Goal: Information Seeking & Learning: Get advice/opinions

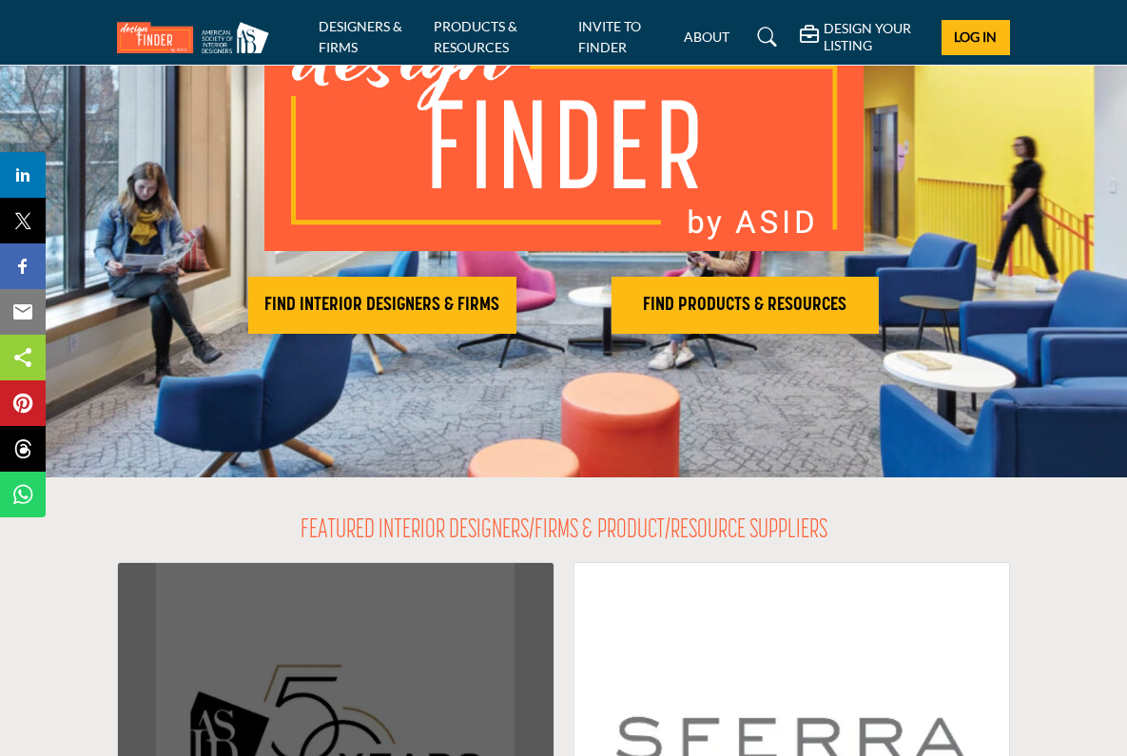
scroll to position [74, 0]
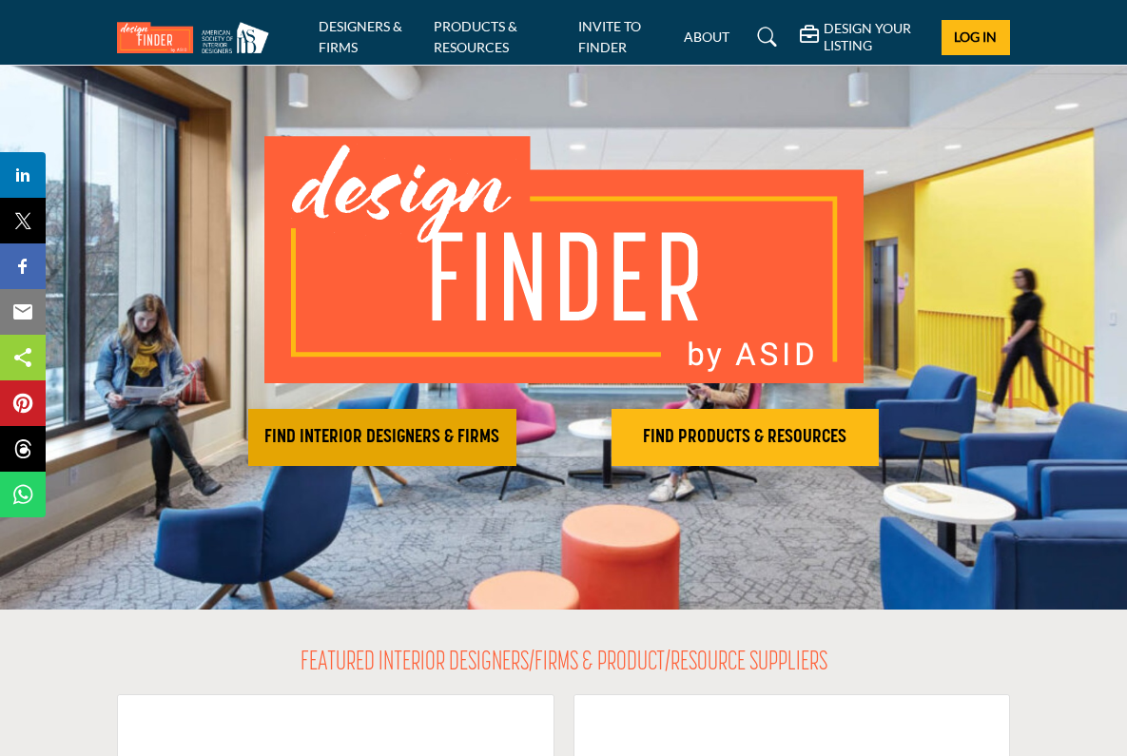
click at [320, 438] on h2 "FIND INTERIOR DESIGNERS & FIRMS" at bounding box center [382, 437] width 257 height 23
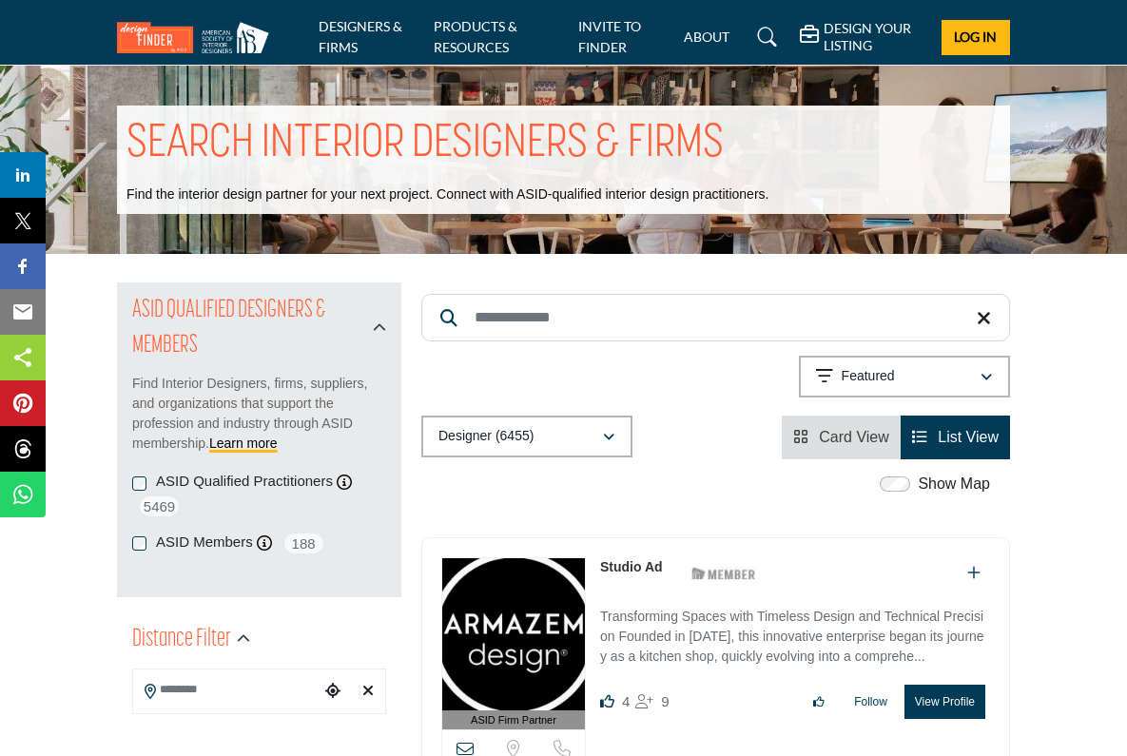
click at [617, 421] on button "Designer (6455)" at bounding box center [526, 437] width 211 height 42
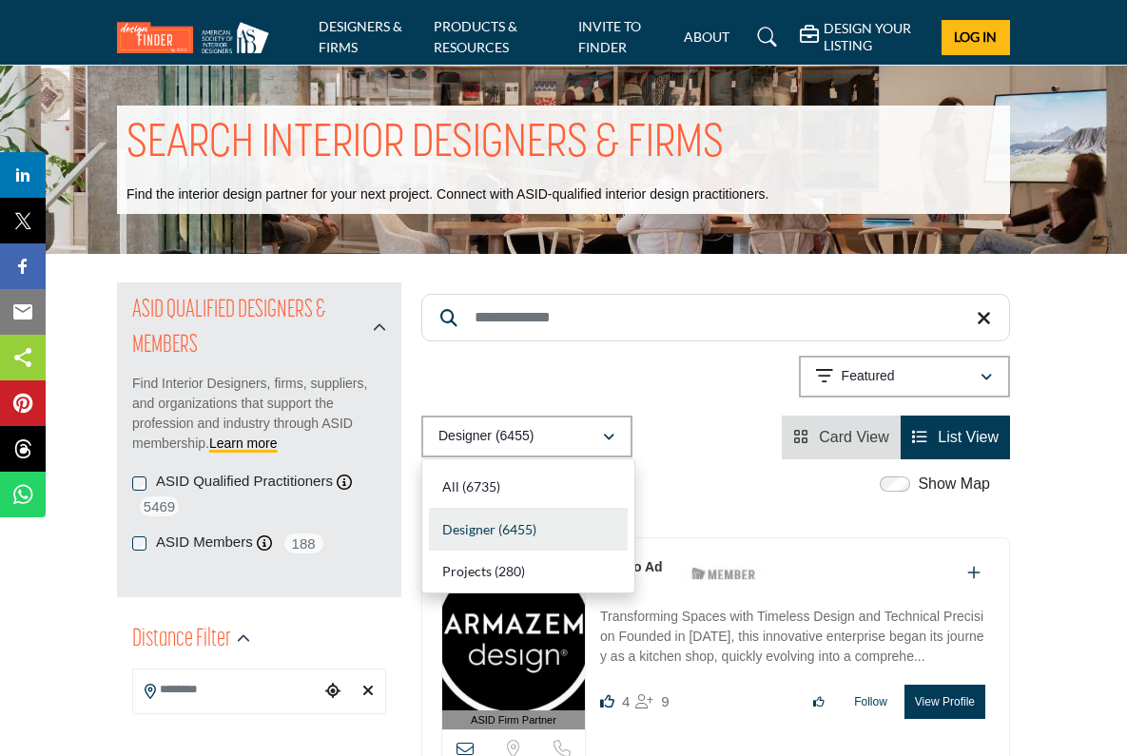
click at [617, 423] on button "Designer (6455)" at bounding box center [526, 437] width 211 height 42
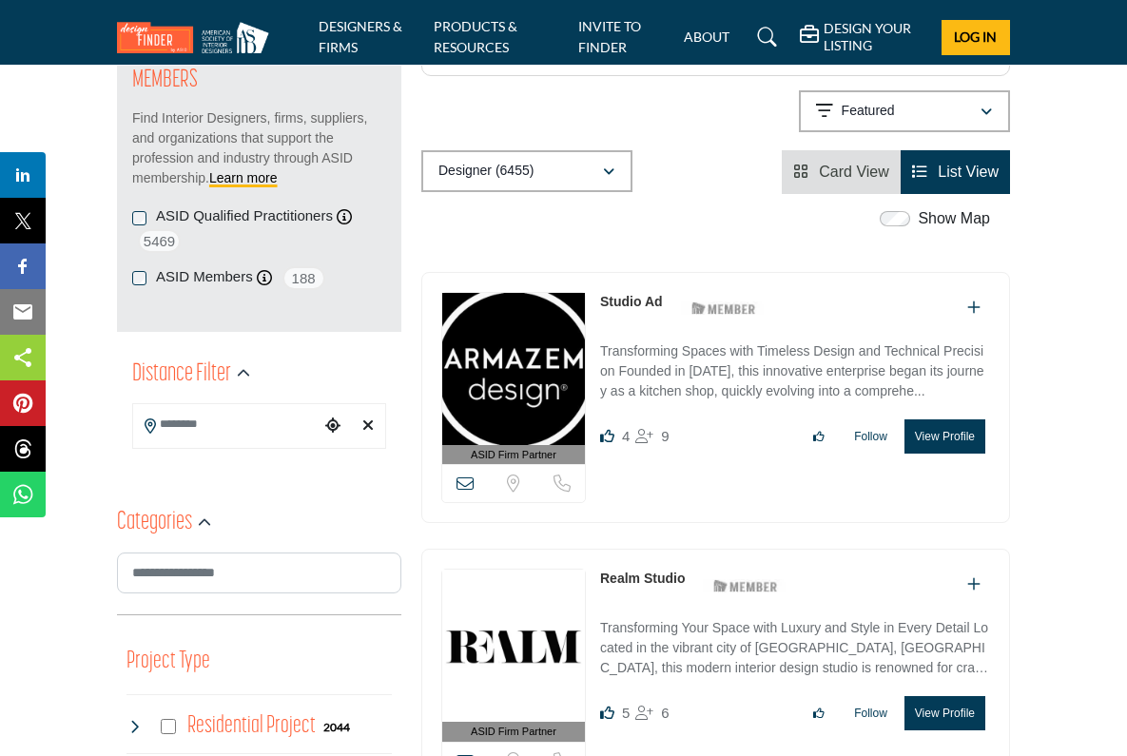
scroll to position [256, 0]
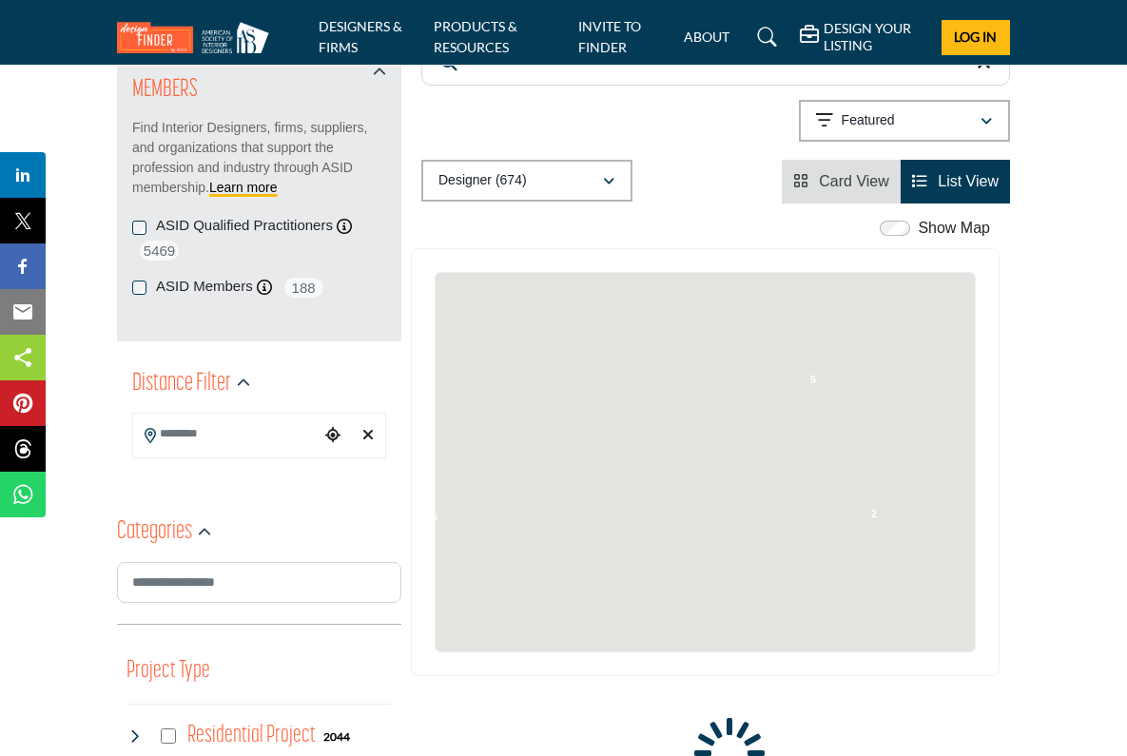
click at [263, 451] on input "Search Location" at bounding box center [226, 434] width 187 height 37
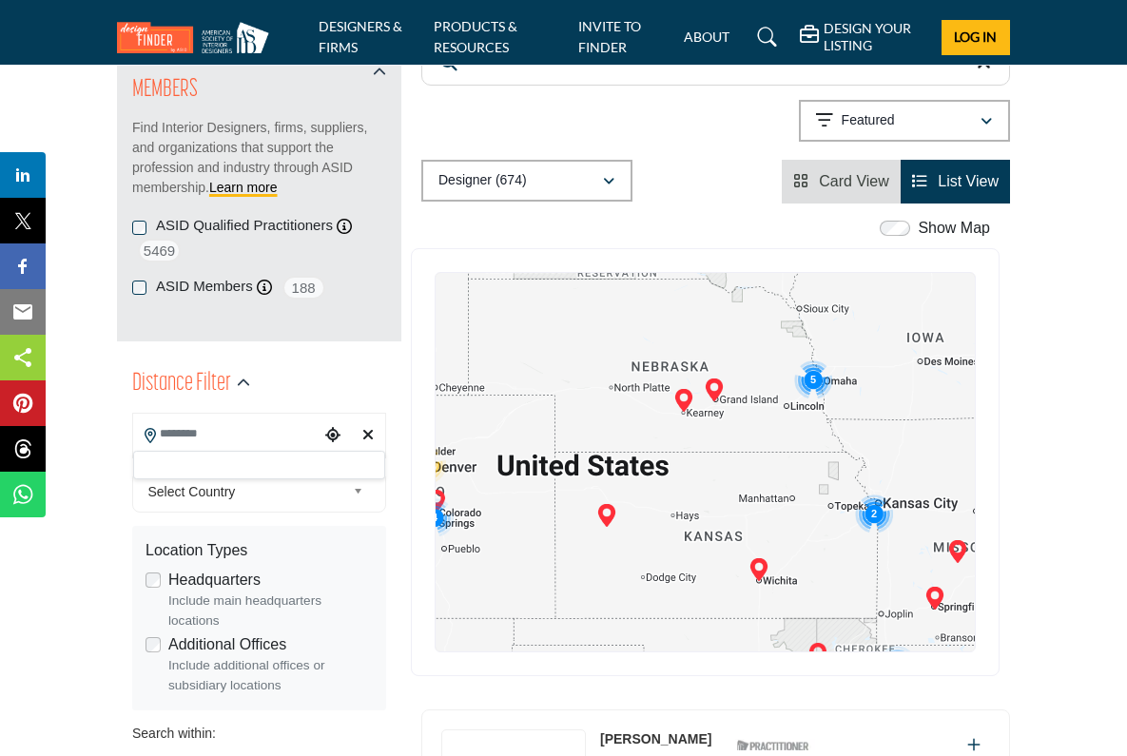
click at [254, 438] on input "Search Location" at bounding box center [226, 434] width 187 height 37
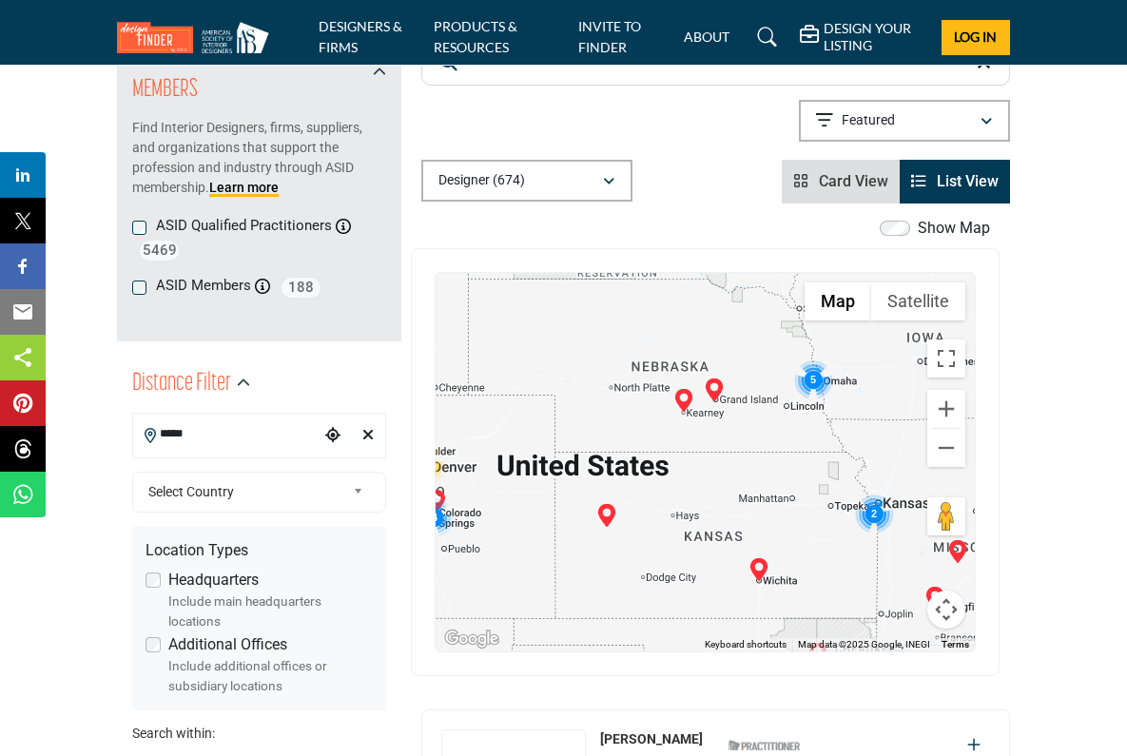
click at [243, 430] on input "*****" at bounding box center [226, 434] width 187 height 37
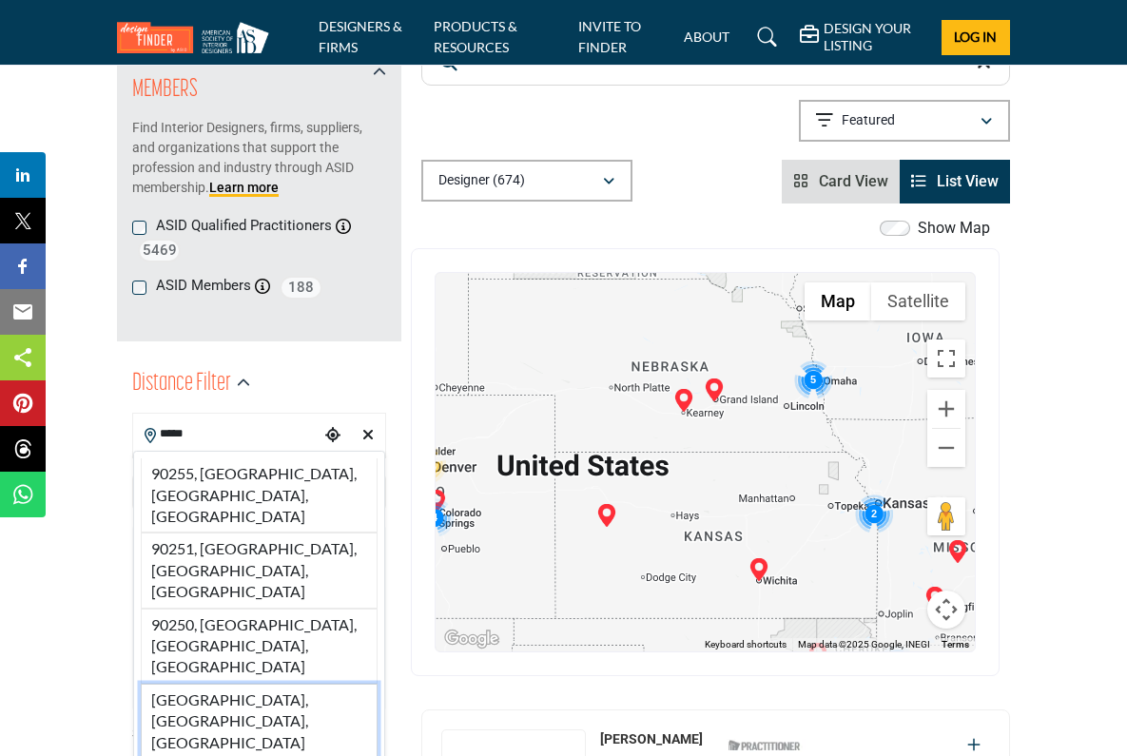
click at [233, 684] on li "[GEOGRAPHIC_DATA], [GEOGRAPHIC_DATA], [GEOGRAPHIC_DATA]" at bounding box center [259, 721] width 237 height 75
type input "**********"
type input "***"
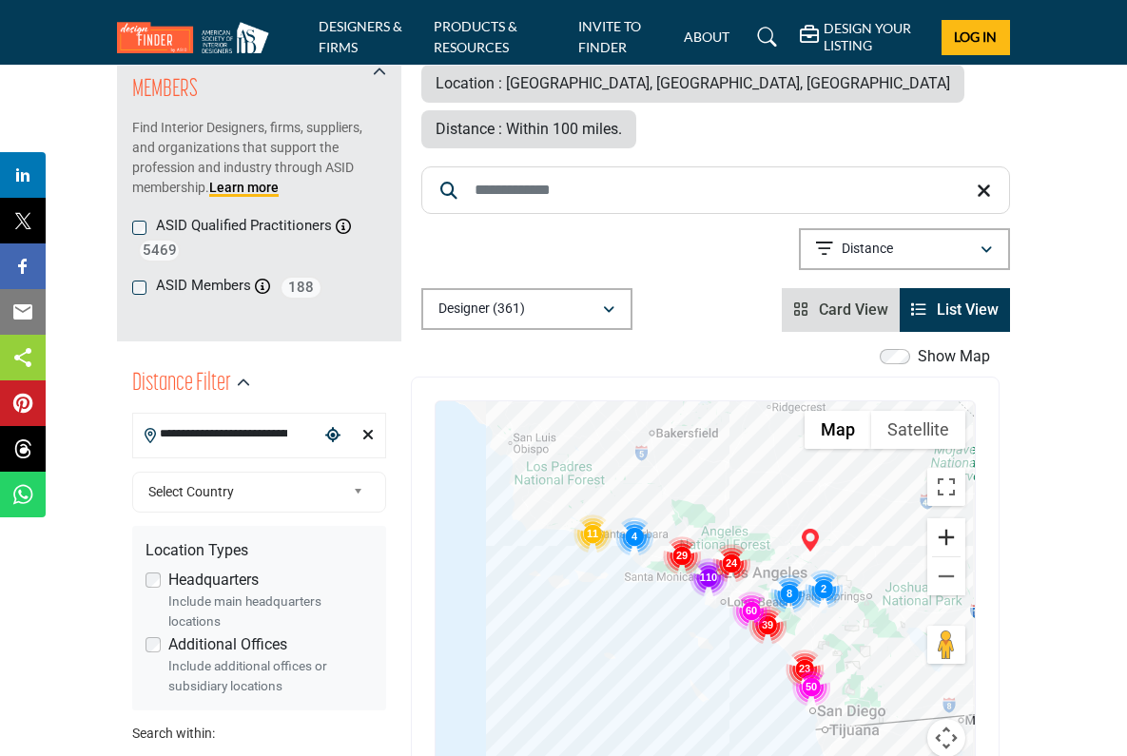
click at [951, 518] on button "Zoom in" at bounding box center [946, 537] width 38 height 38
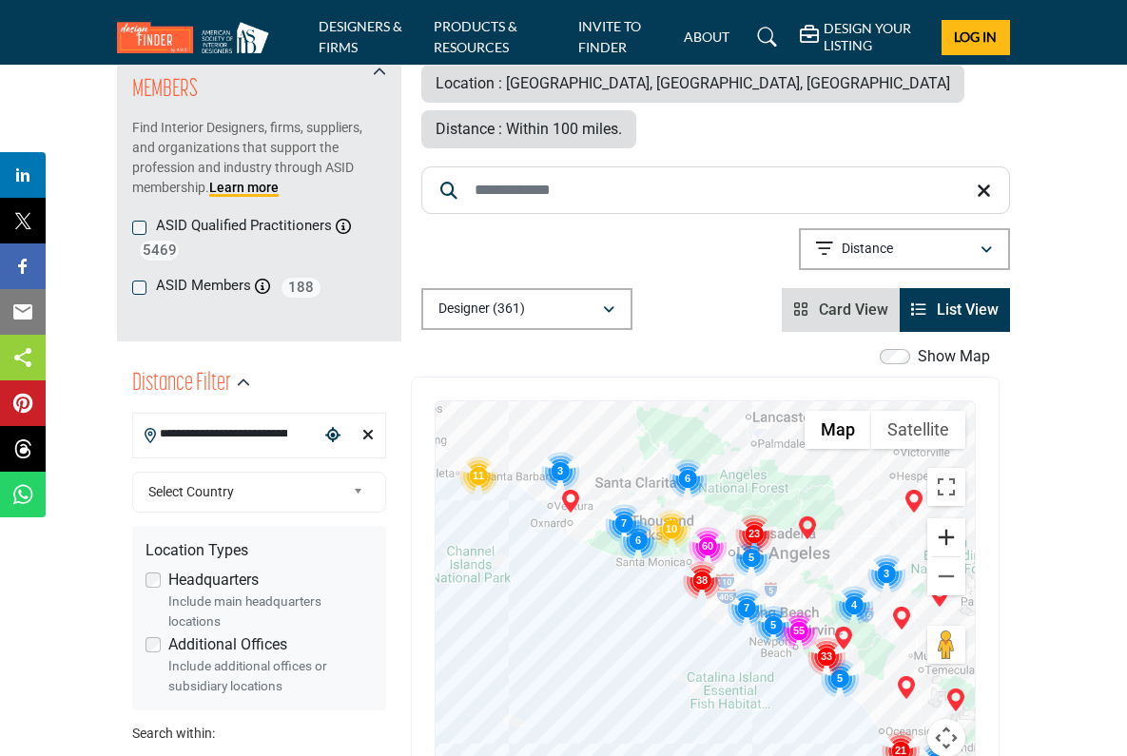
click at [952, 518] on button "Zoom in" at bounding box center [946, 537] width 38 height 38
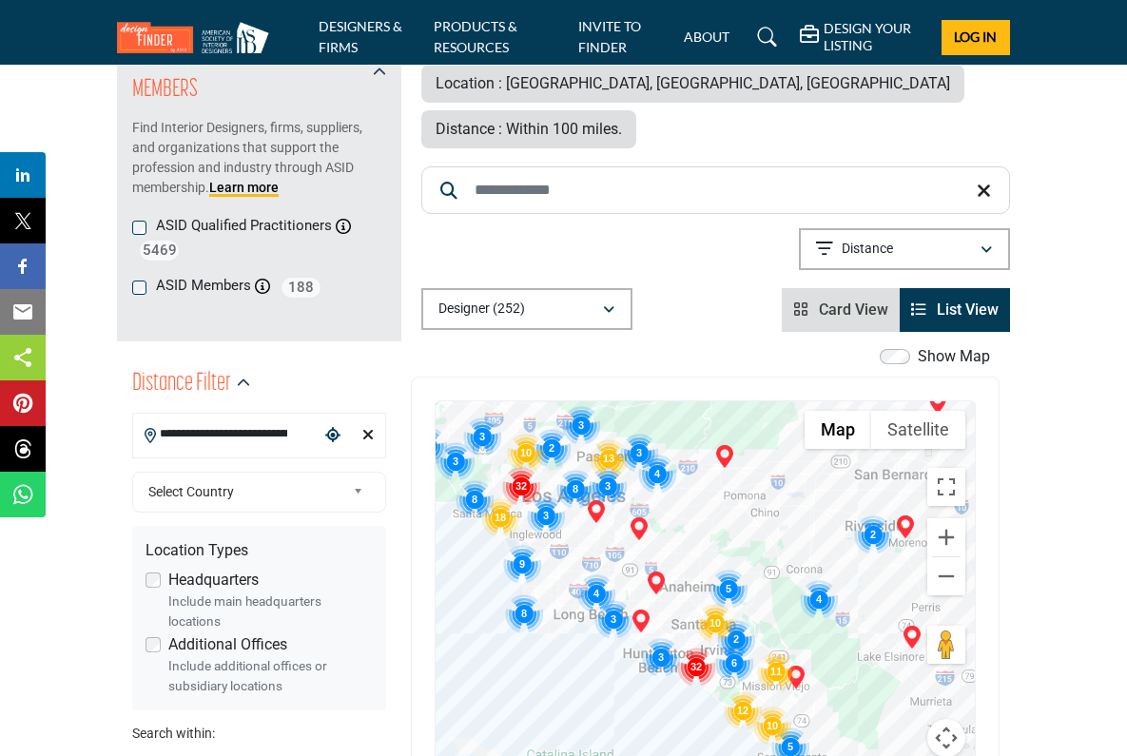
drag, startPoint x: 900, startPoint y: 492, endPoint x: 711, endPoint y: 474, distance: 189.2
click at [711, 474] on div at bounding box center [705, 590] width 539 height 379
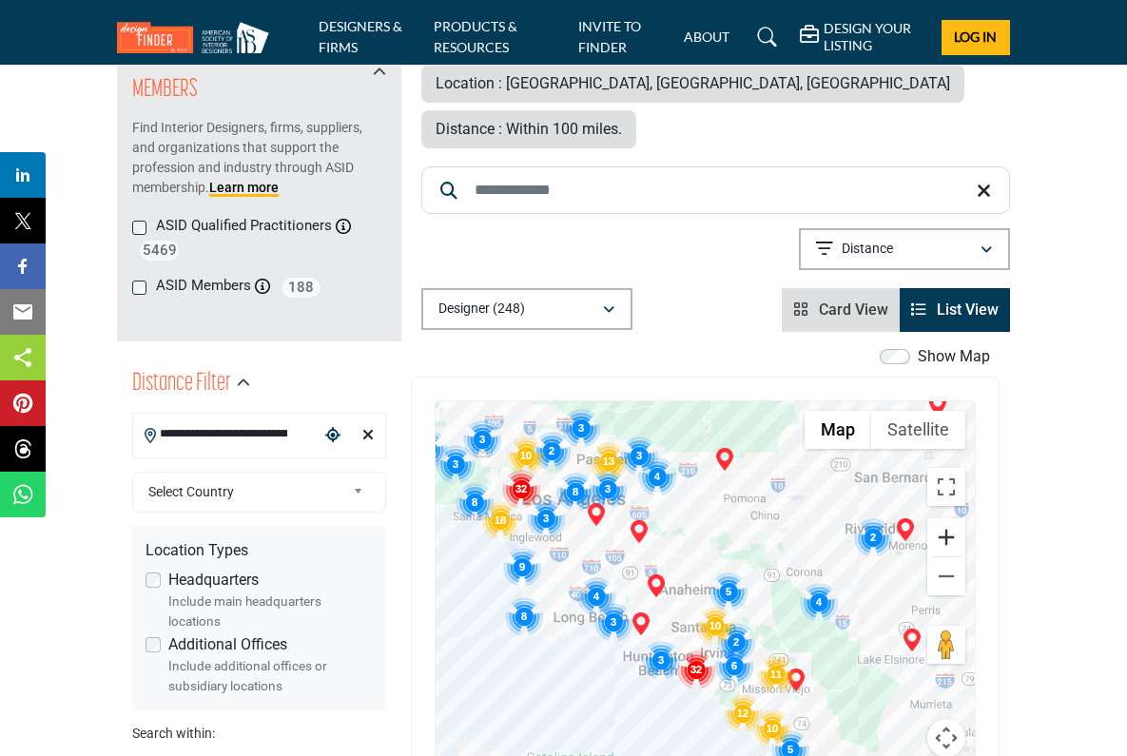
click at [947, 518] on button "Zoom in" at bounding box center [946, 537] width 38 height 38
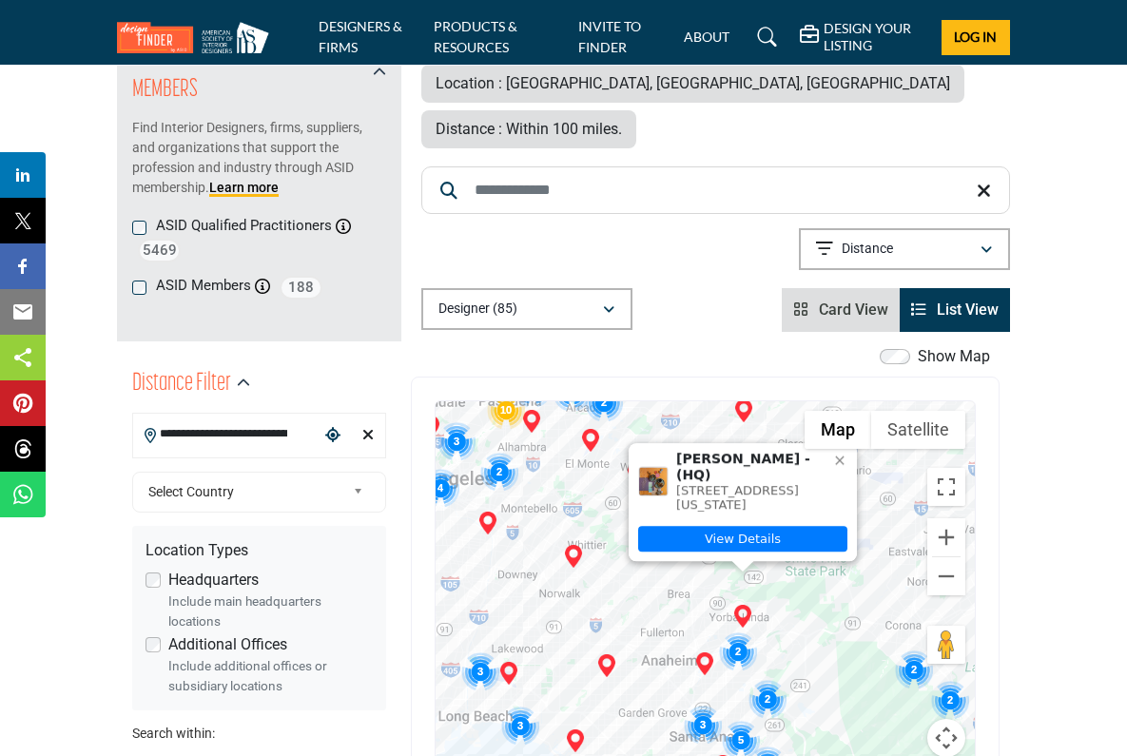
drag, startPoint x: 678, startPoint y: 459, endPoint x: 799, endPoint y: 575, distance: 167.5
click at [799, 575] on div "[PERSON_NAME] - (HQ) [STREET_ADDRESS][US_STATE] View Details" at bounding box center [705, 590] width 539 height 379
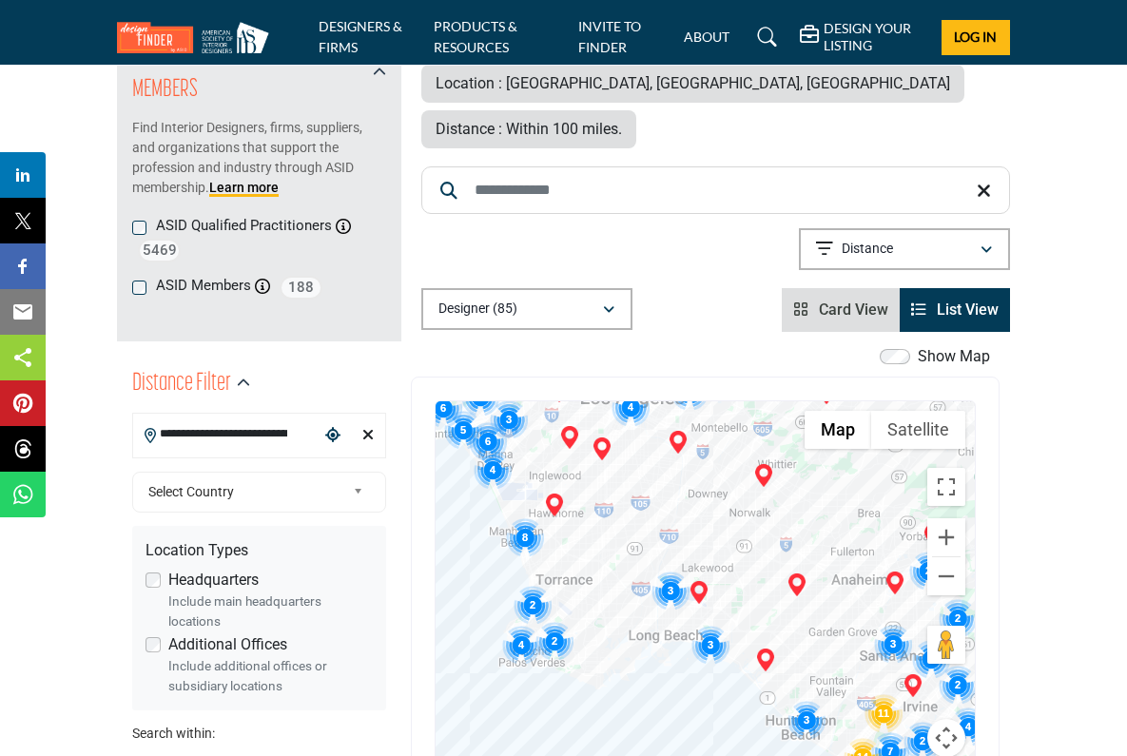
drag, startPoint x: 669, startPoint y: 544, endPoint x: 861, endPoint y: 463, distance: 208.4
click at [861, 463] on div at bounding box center [705, 590] width 539 height 379
